Goal: Information Seeking & Learning: Learn about a topic

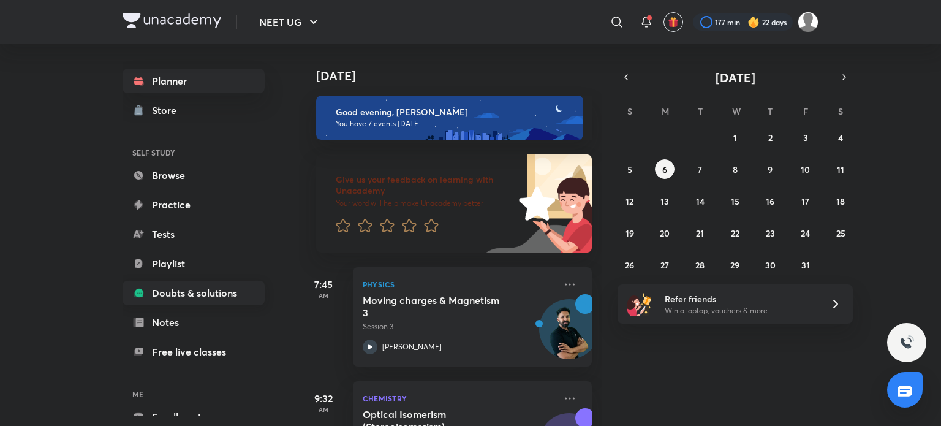
click at [172, 284] on link "Doubts & solutions" at bounding box center [194, 293] width 142 height 25
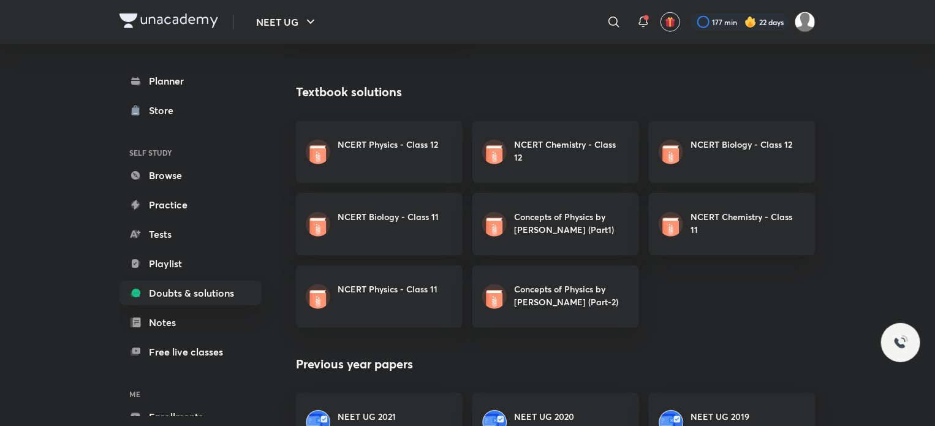
scroll to position [655, 0]
click at [554, 287] on h6 "Concepts of Physics by H. C. Verma (Part-2)" at bounding box center [568, 295] width 108 height 26
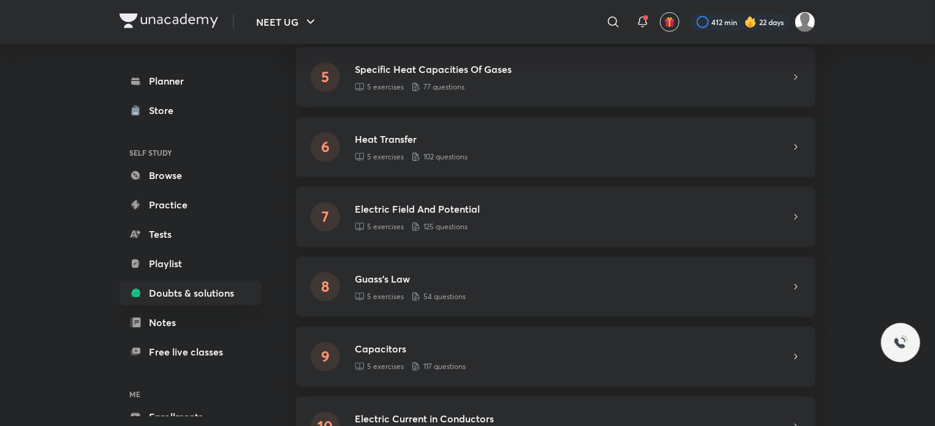
scroll to position [465, 0]
click at [546, 219] on div "Electric Field And Potential 5 exercises 125 questions" at bounding box center [573, 216] width 436 height 31
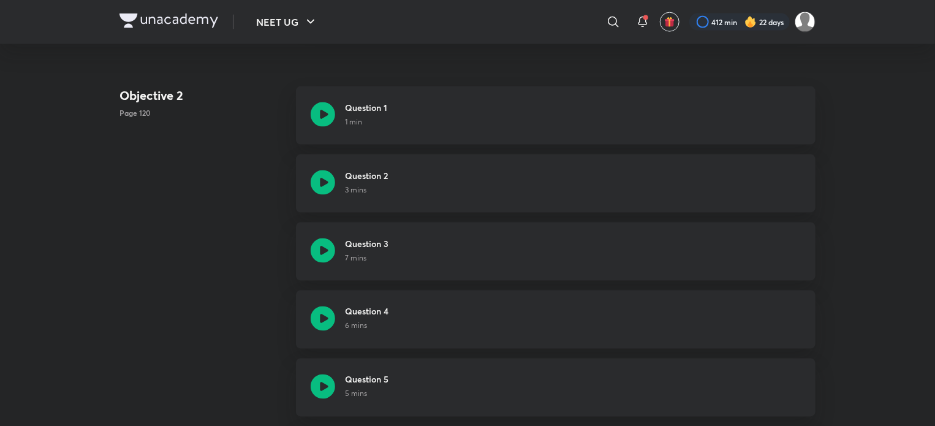
scroll to position [3229, 0]
click at [329, 313] on icon at bounding box center [323, 320] width 25 height 25
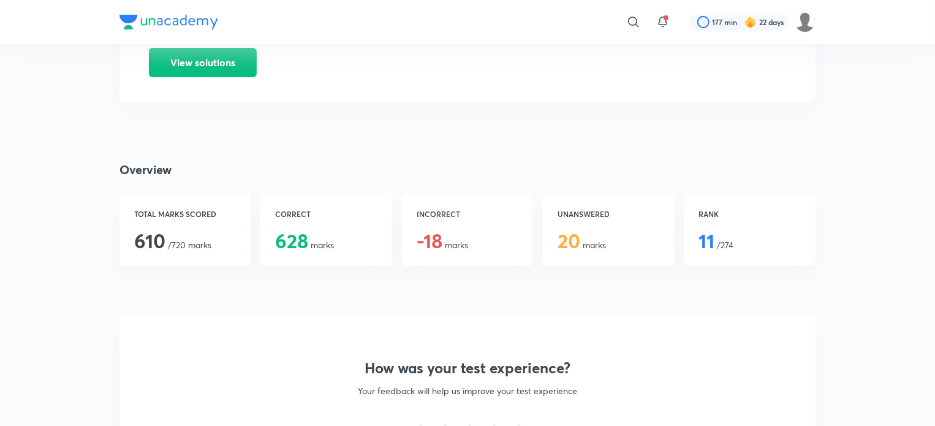
scroll to position [157, 0]
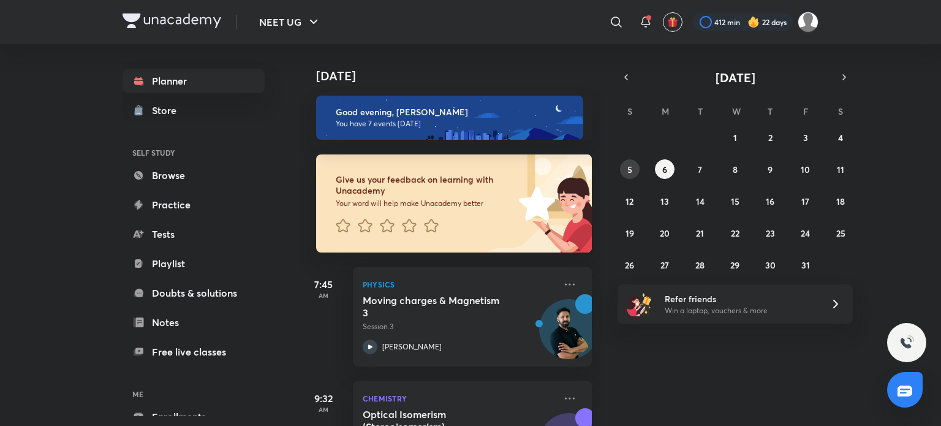
click at [625, 161] on button "5" at bounding box center [630, 169] width 20 height 20
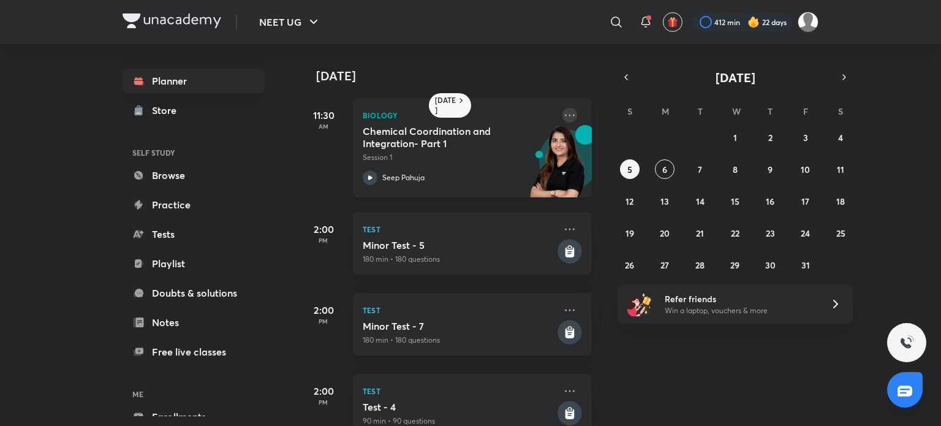
click at [563, 118] on icon at bounding box center [570, 115] width 15 height 15
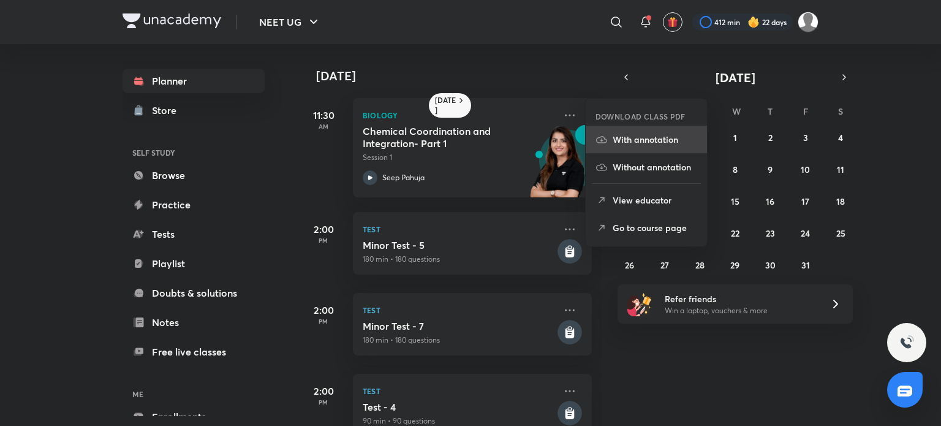
click at [636, 134] on p "With annotation" at bounding box center [655, 139] width 85 height 13
